Goal: Task Accomplishment & Management: Manage account settings

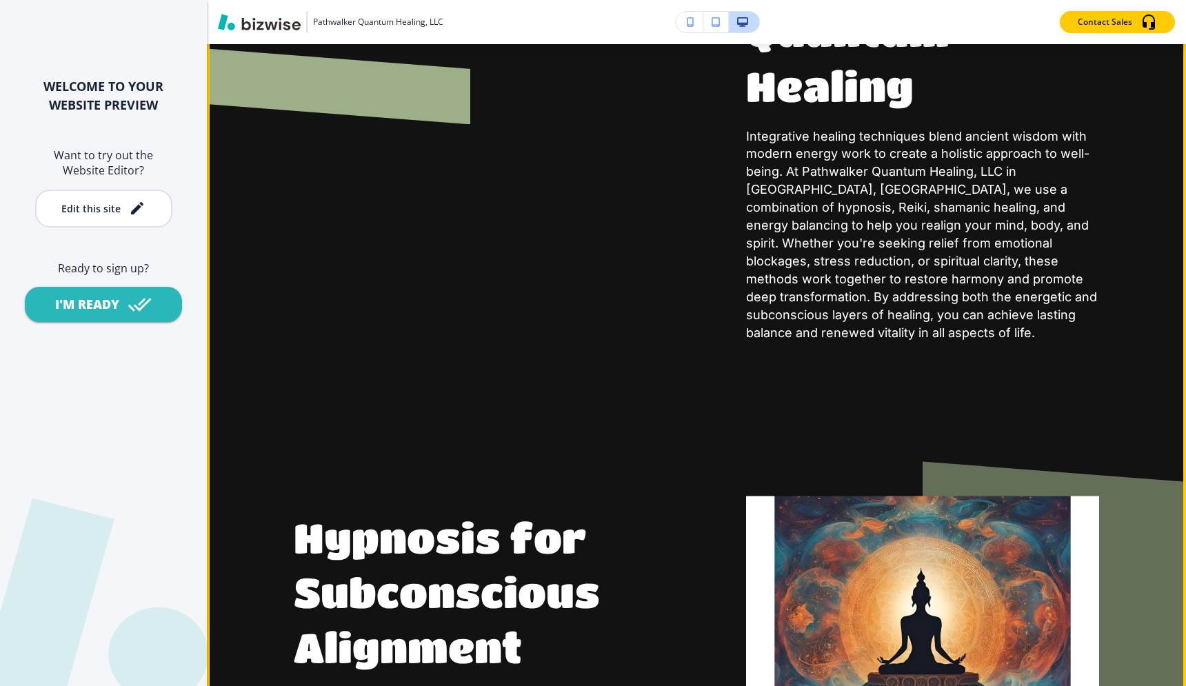
scroll to position [5424, 0]
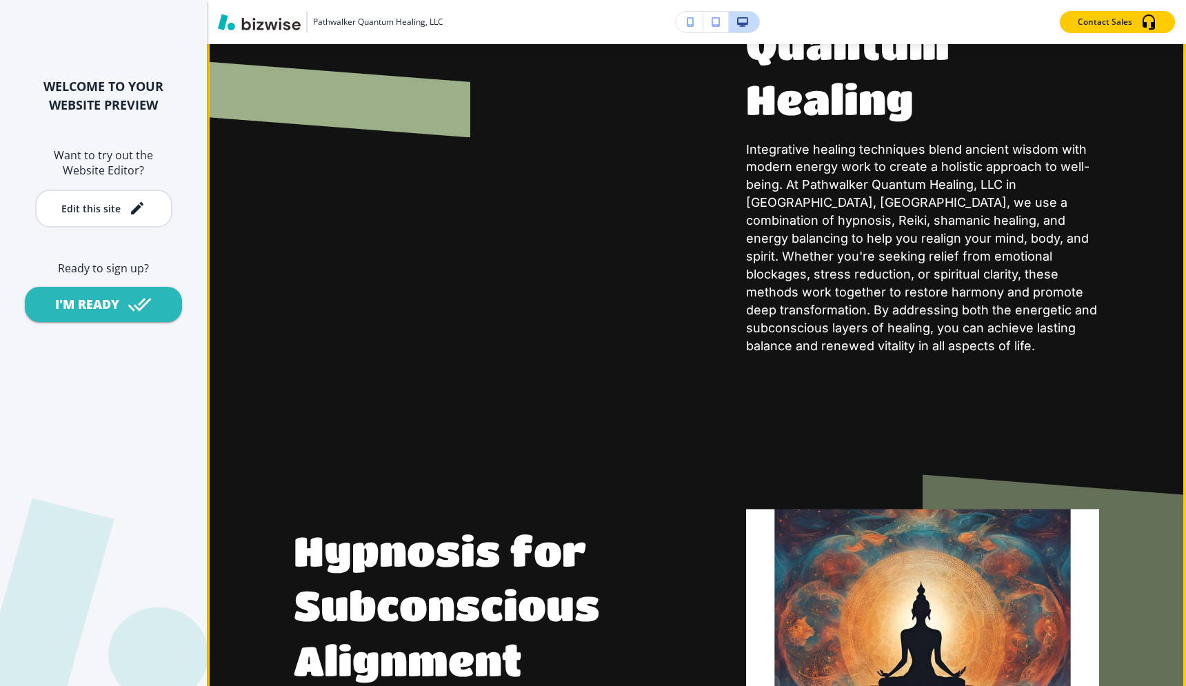
click at [449, 243] on div at bounding box center [420, 71] width 452 height 570
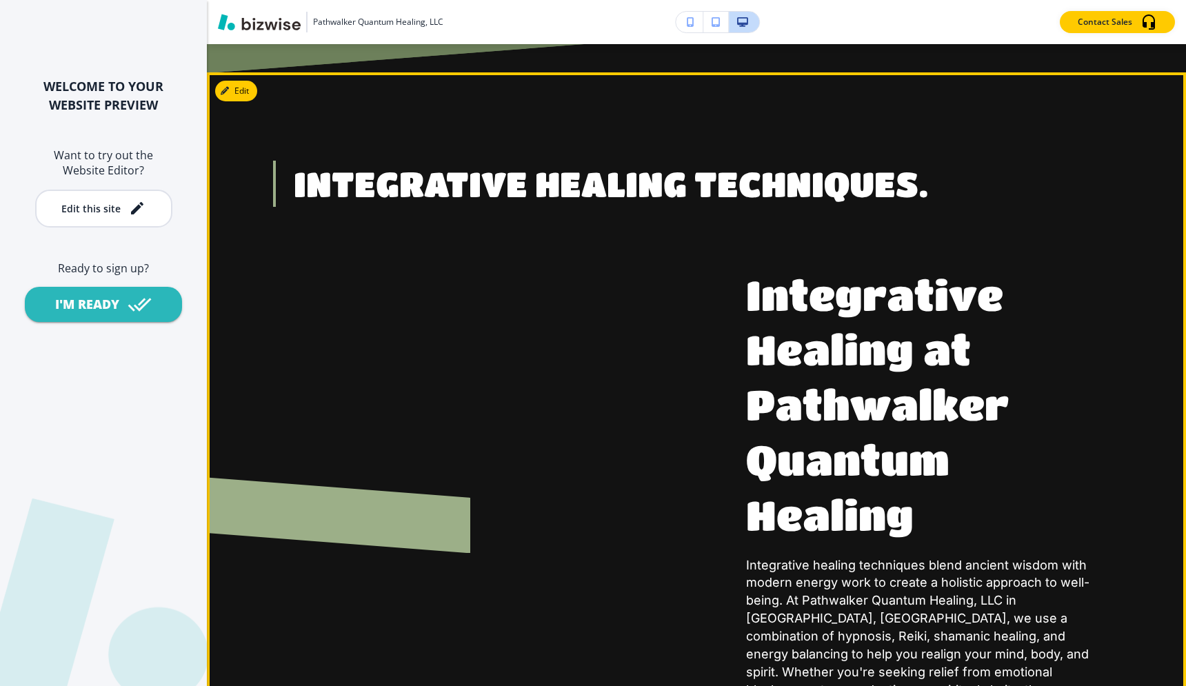
scroll to position [4973, 0]
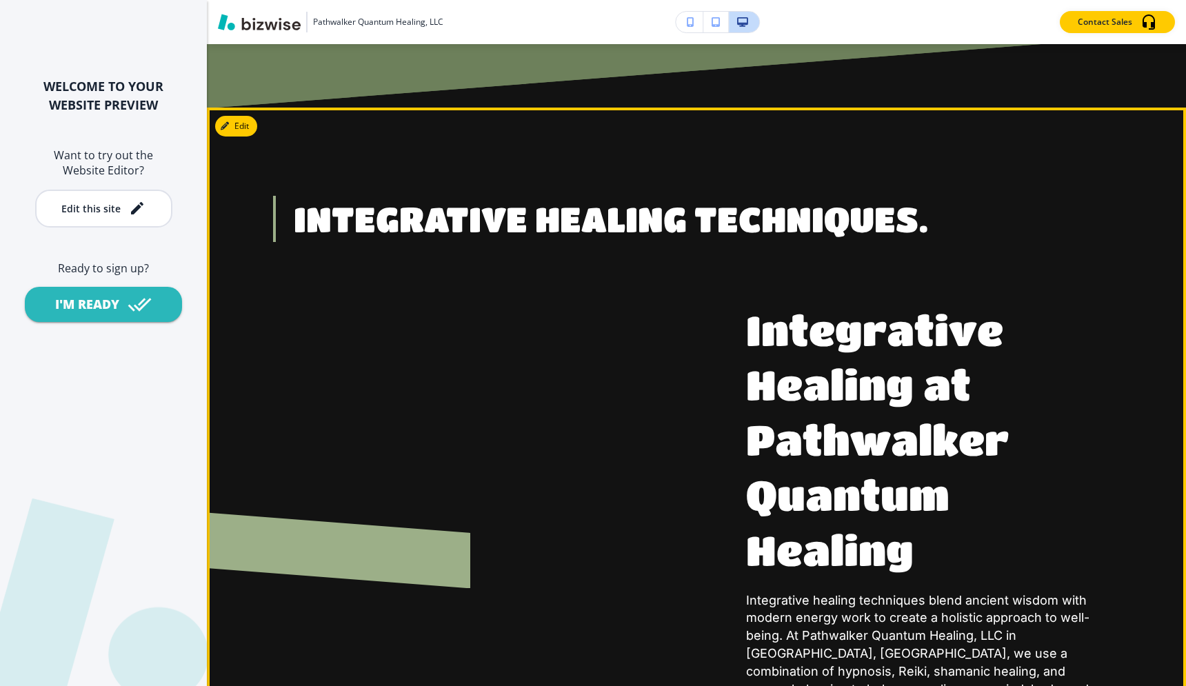
click at [241, 116] on button "Edit" at bounding box center [236, 126] width 42 height 21
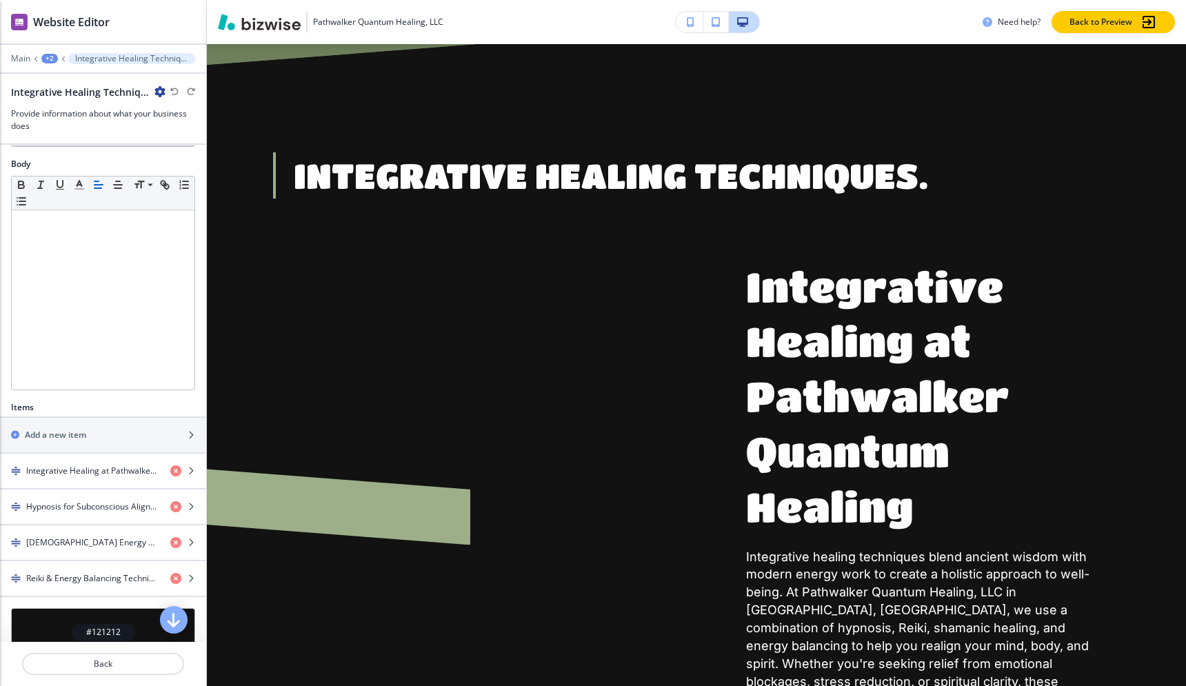
scroll to position [339, 0]
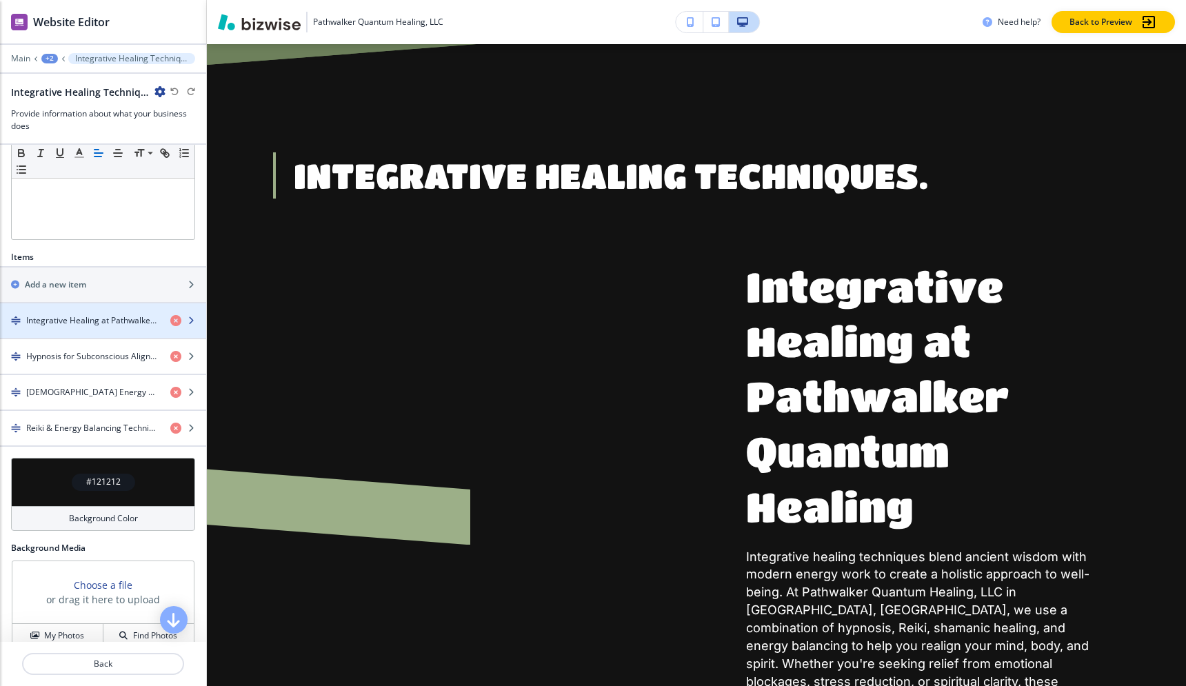
click at [140, 314] on h4 "Integrative Healing at Pathwalker Quantum Healing" at bounding box center [92, 320] width 133 height 12
click at [128, 319] on h4 "Integrative Healing at Pathwalker Quantum Healing" at bounding box center [92, 320] width 133 height 12
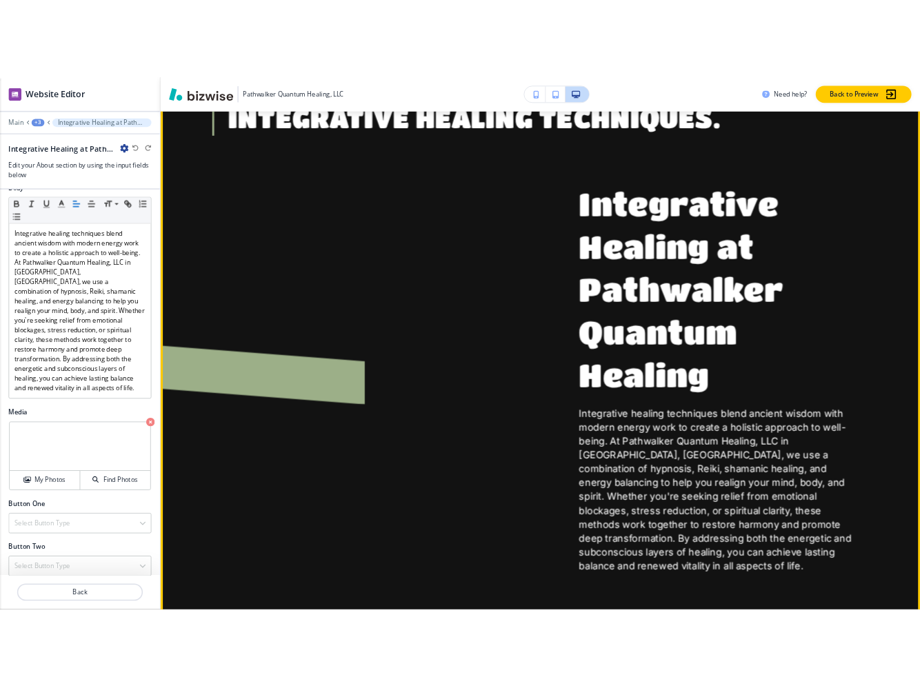
scroll to position [5142, 0]
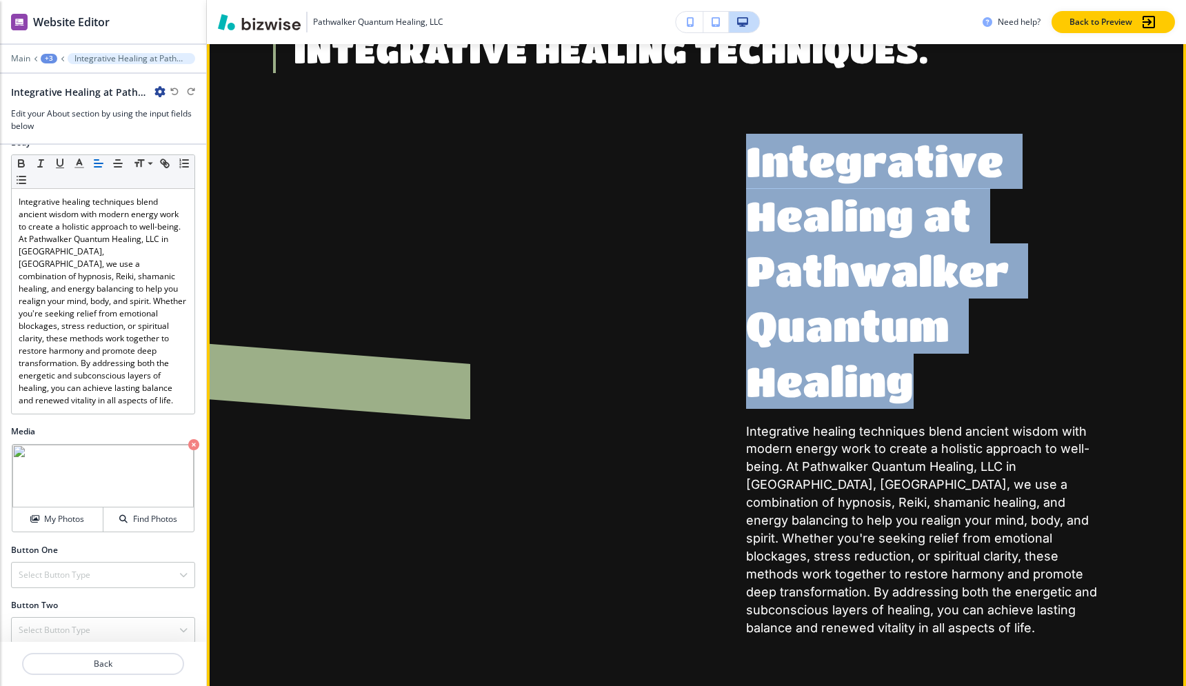
drag, startPoint x: 748, startPoint y: 143, endPoint x: 902, endPoint y: 367, distance: 271.8
click at [902, 367] on h2 "Integrative Healing at Pathwalker Quantum Healing" at bounding box center [922, 271] width 353 height 275
copy h2 "Integrative Healing at Pathwalker Quantum Healing"
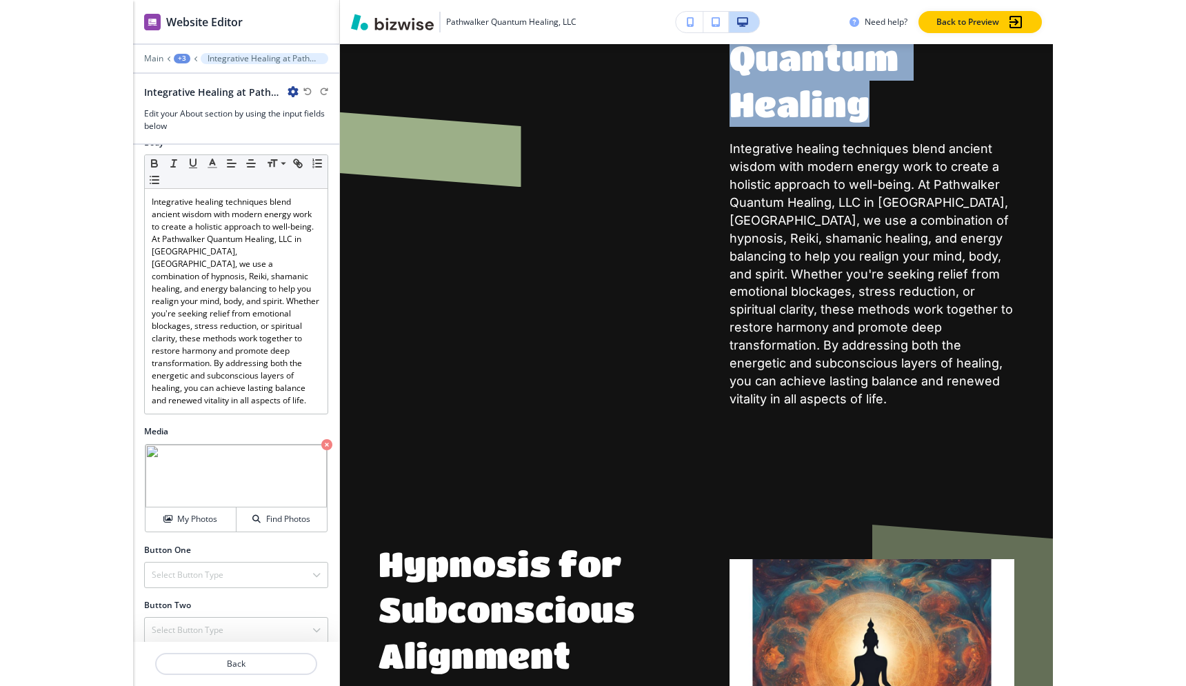
scroll to position [4921, 0]
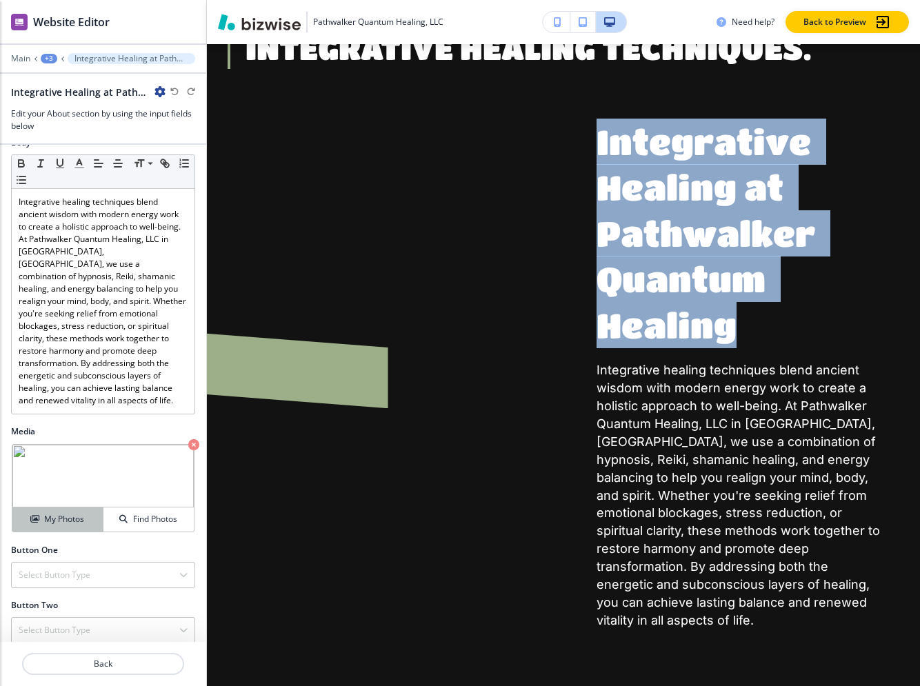
click at [80, 513] on h4 "My Photos" at bounding box center [64, 519] width 40 height 12
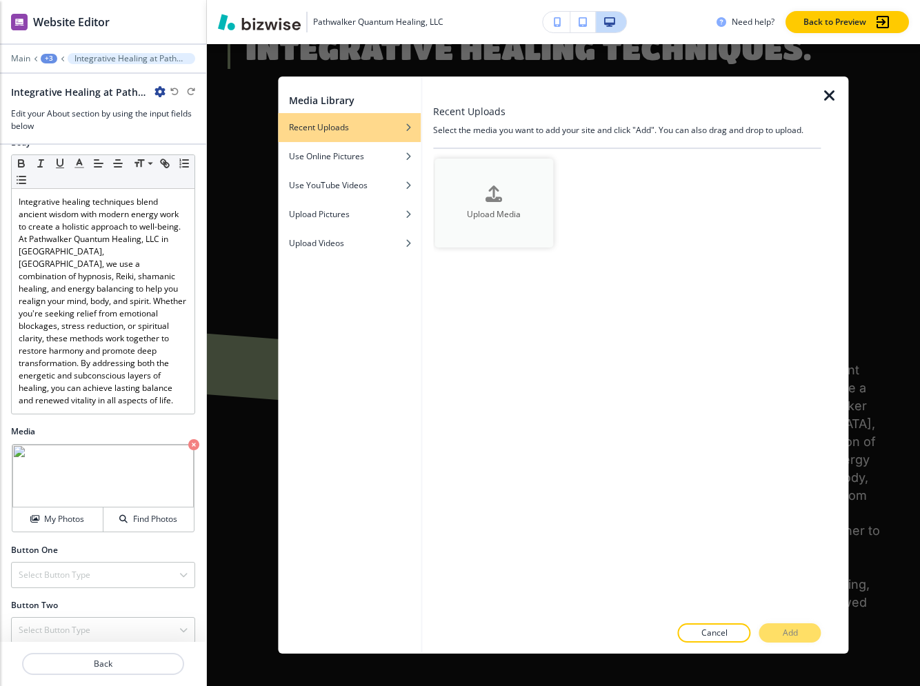
click at [492, 189] on icon "button" at bounding box center [493, 193] width 17 height 17
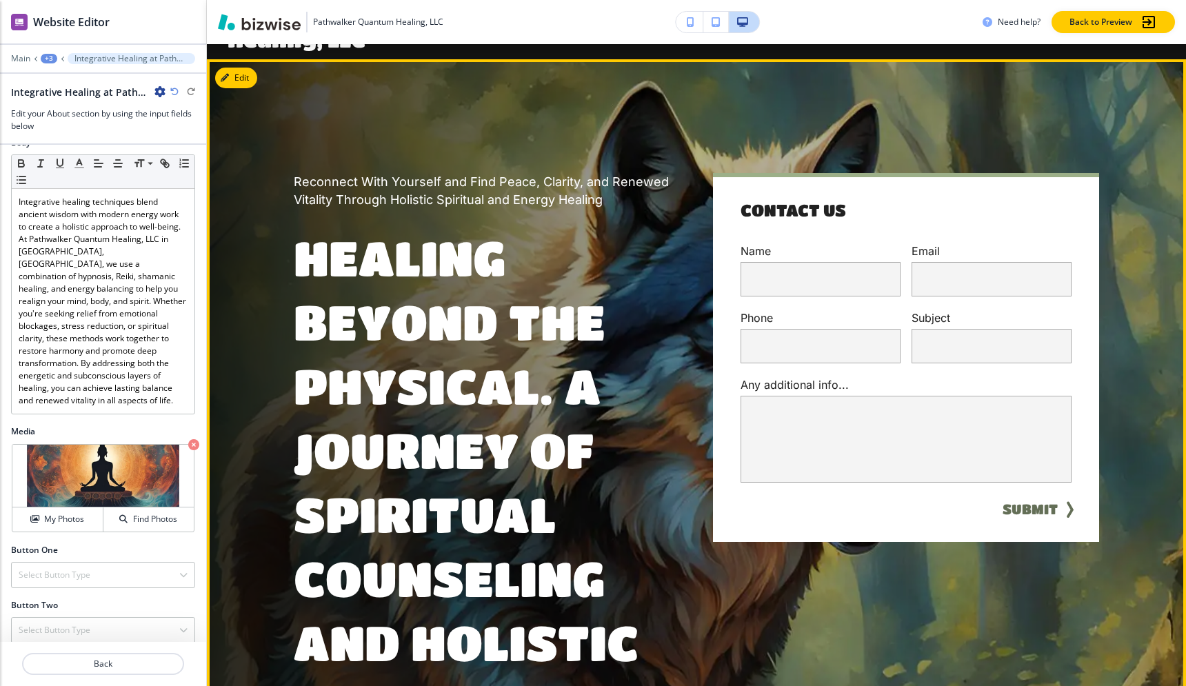
scroll to position [0, 0]
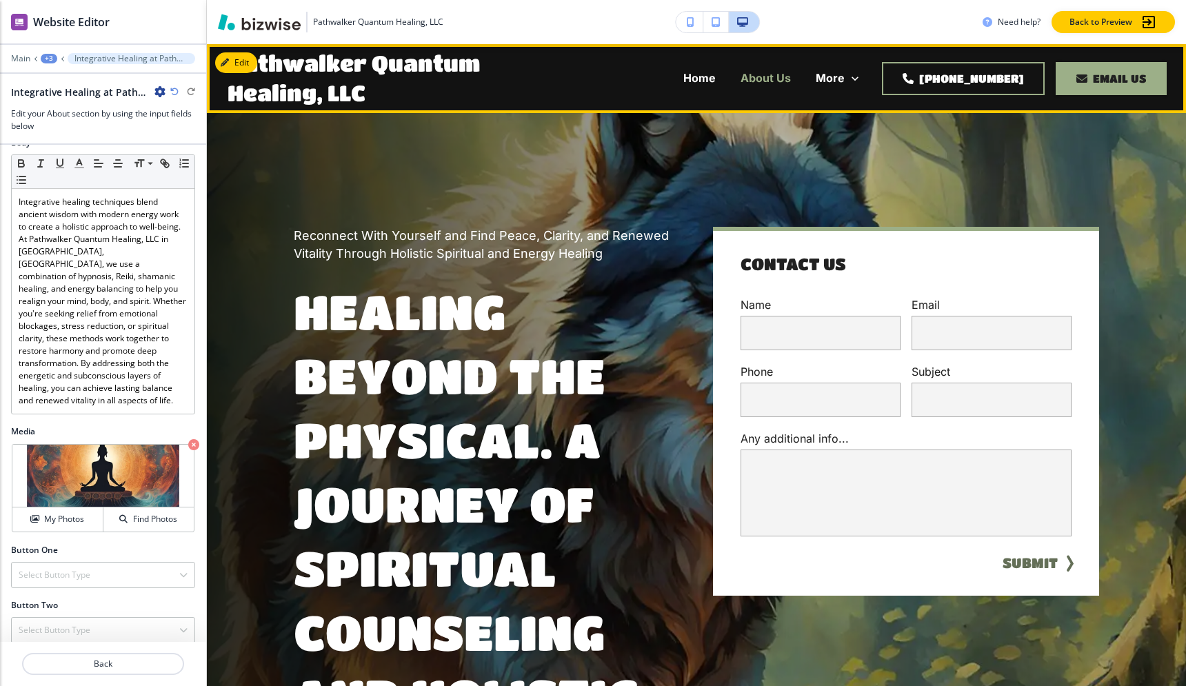
click at [741, 78] on p "About Us" at bounding box center [766, 78] width 50 height 16
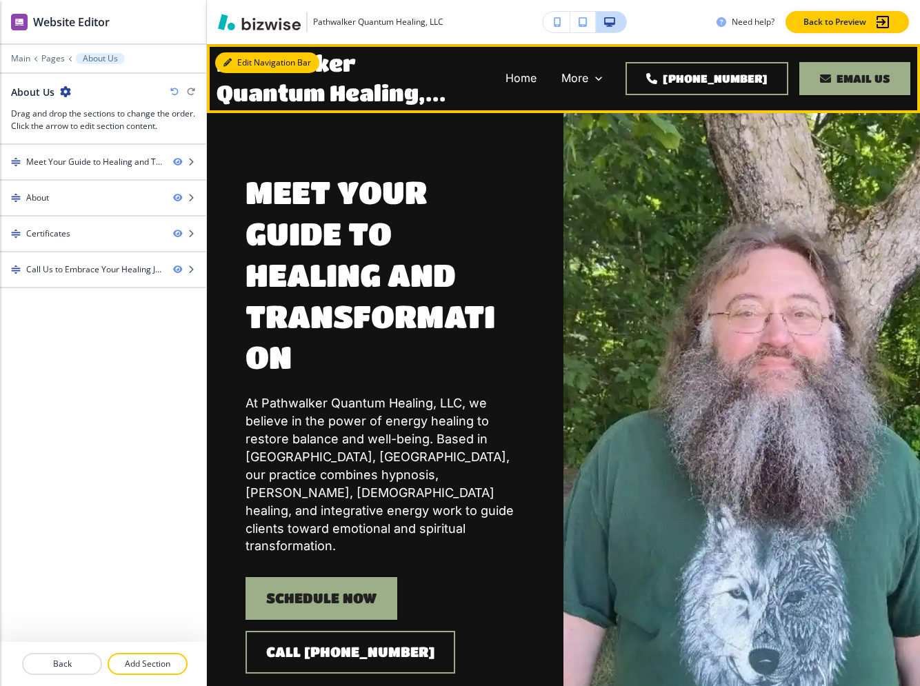
click at [238, 61] on button "Edit Navigation Bar" at bounding box center [267, 62] width 104 height 21
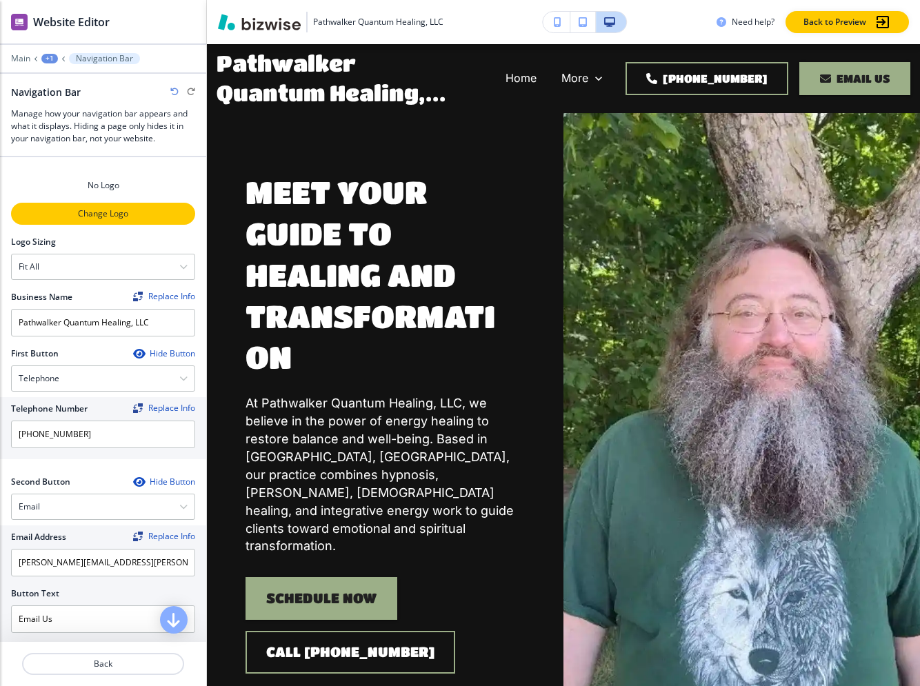
click at [130, 217] on p "Change Logo" at bounding box center [102, 214] width 181 height 12
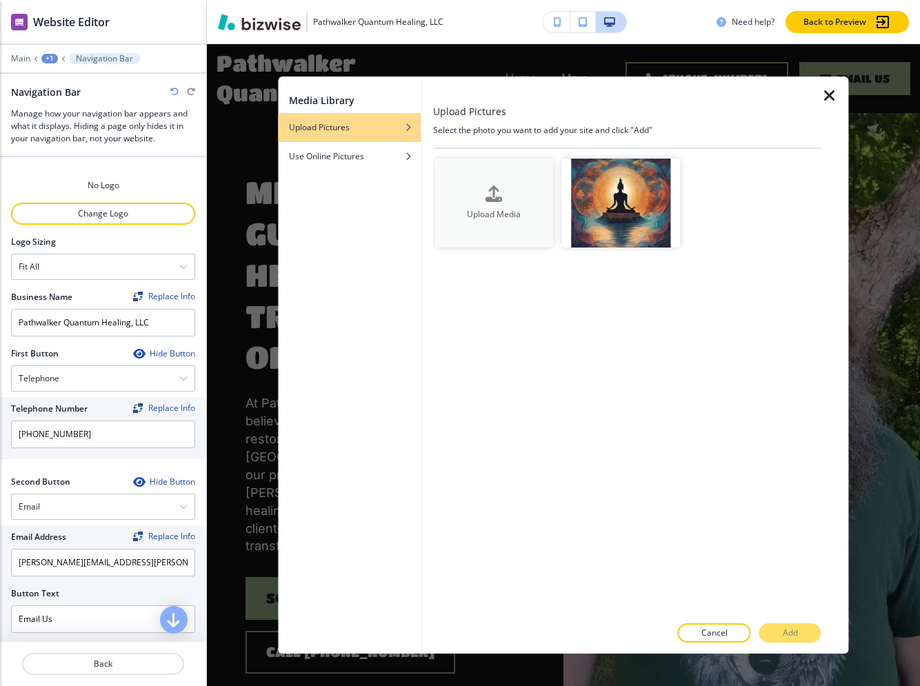
click at [525, 193] on div "Upload Media" at bounding box center [493, 202] width 119 height 35
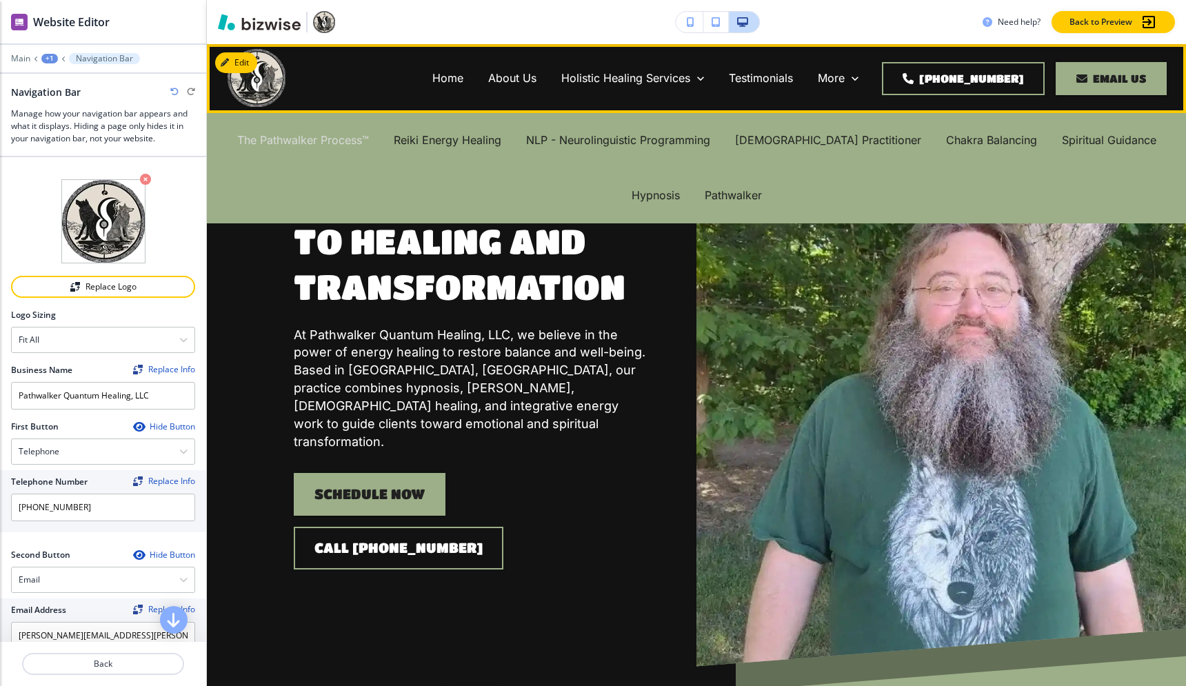
click at [319, 143] on p "The Pathwalker Process™" at bounding box center [303, 140] width 132 height 16
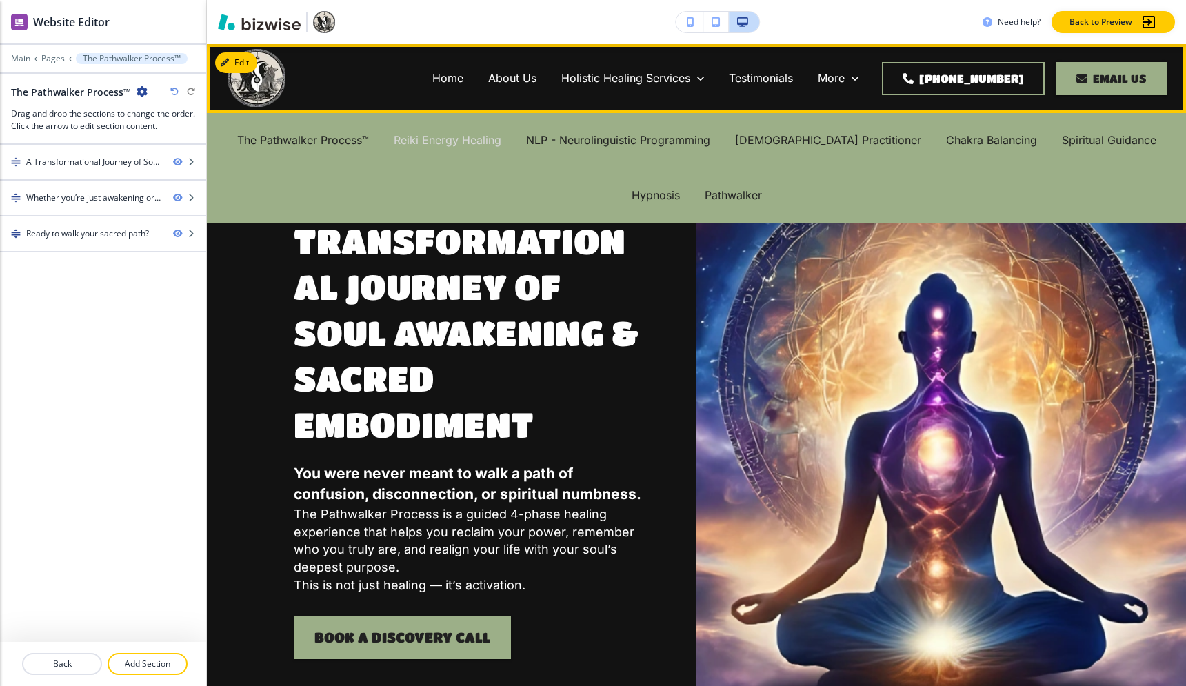
click at [427, 141] on p "Reiki Energy Healing" at bounding box center [448, 140] width 108 height 16
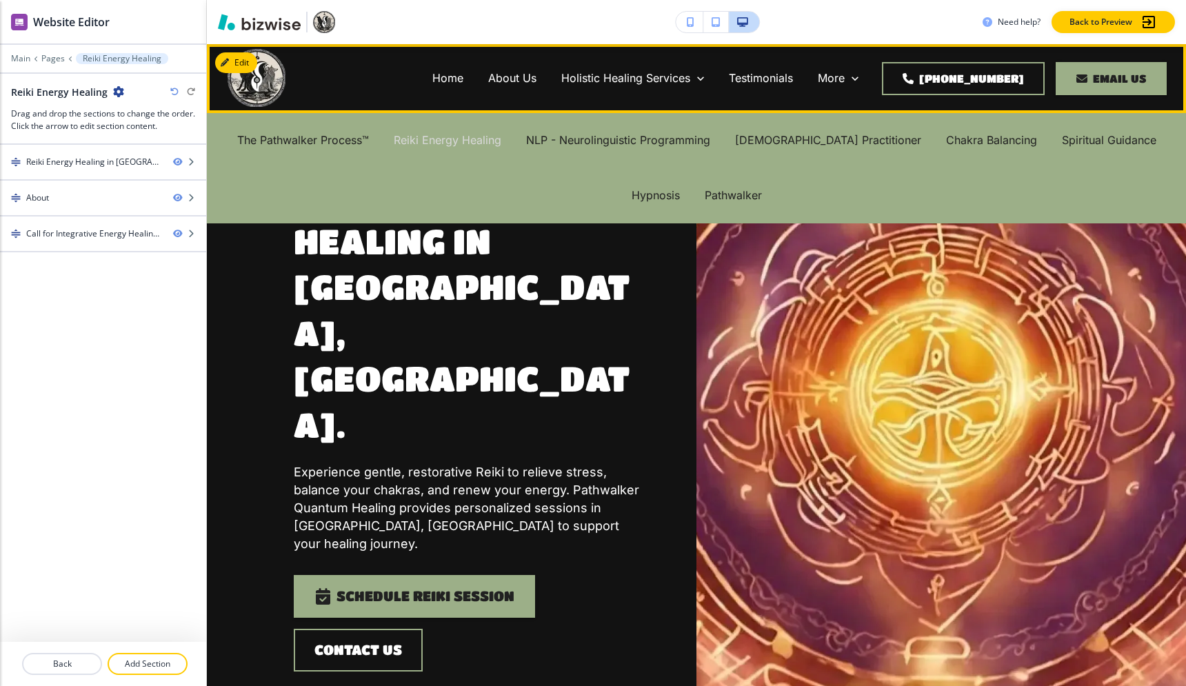
click at [473, 139] on p "Reiki Energy Healing" at bounding box center [448, 140] width 108 height 16
click at [593, 138] on p "NLP - Neurolinguistic Programming" at bounding box center [618, 140] width 184 height 16
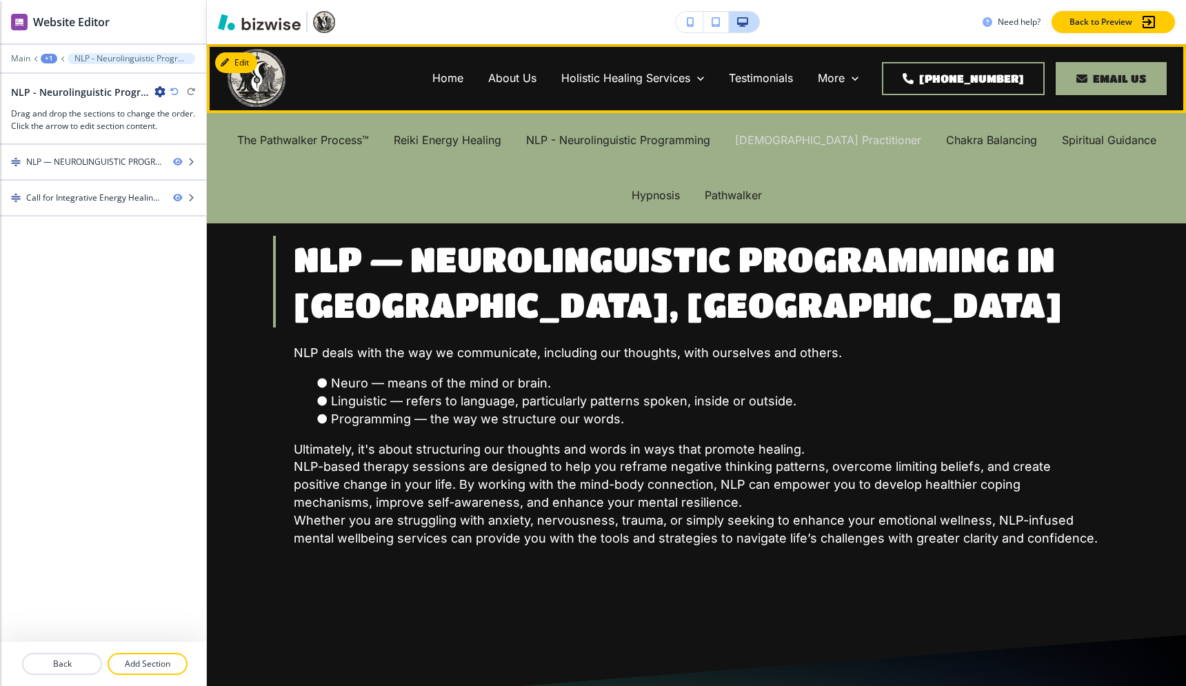
click at [791, 137] on p "[DEMOGRAPHIC_DATA] Practitioner" at bounding box center [828, 140] width 186 height 16
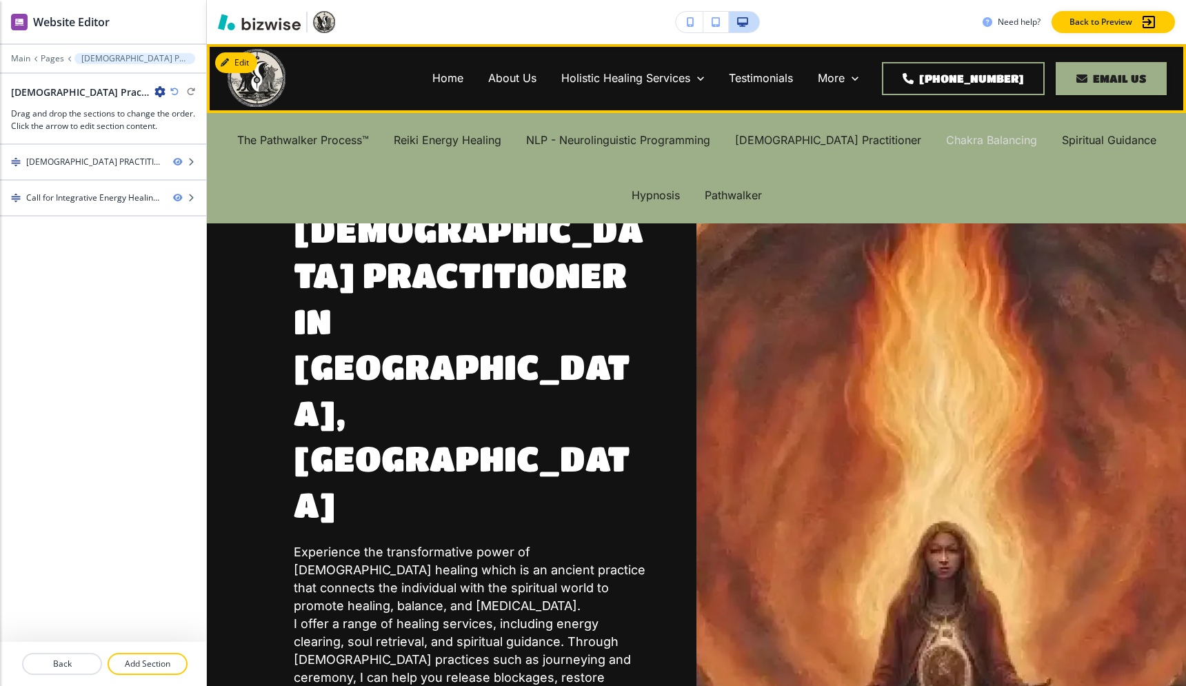
click at [946, 141] on p "Chakra Balancing" at bounding box center [991, 140] width 91 height 16
